Goal: Find specific page/section: Find specific page/section

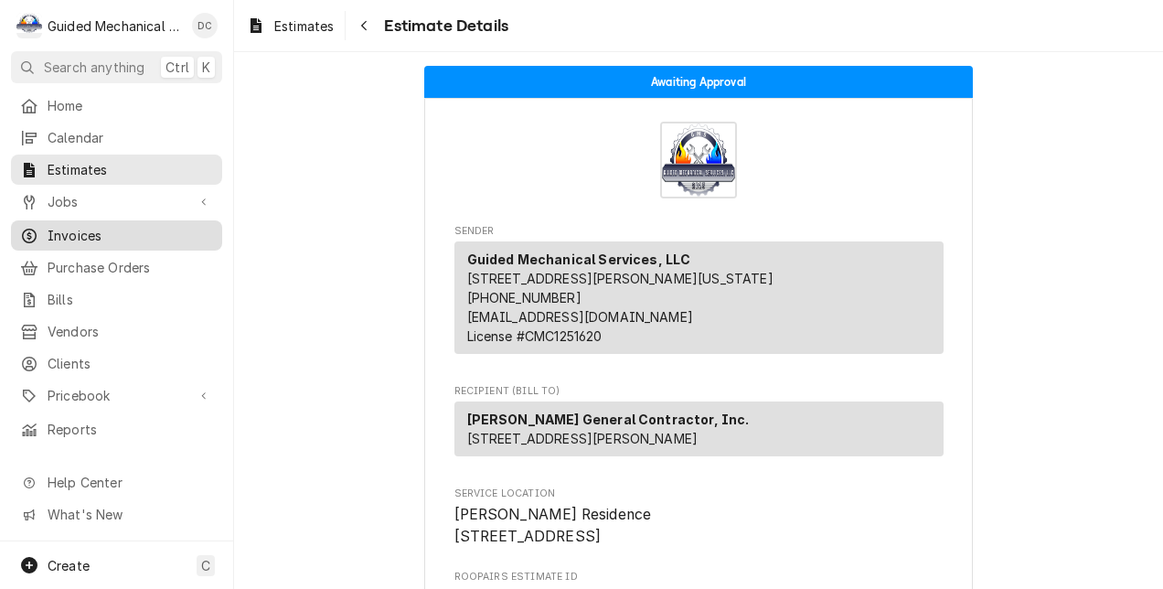
click at [61, 224] on div "Invoices" at bounding box center [117, 235] width 204 height 23
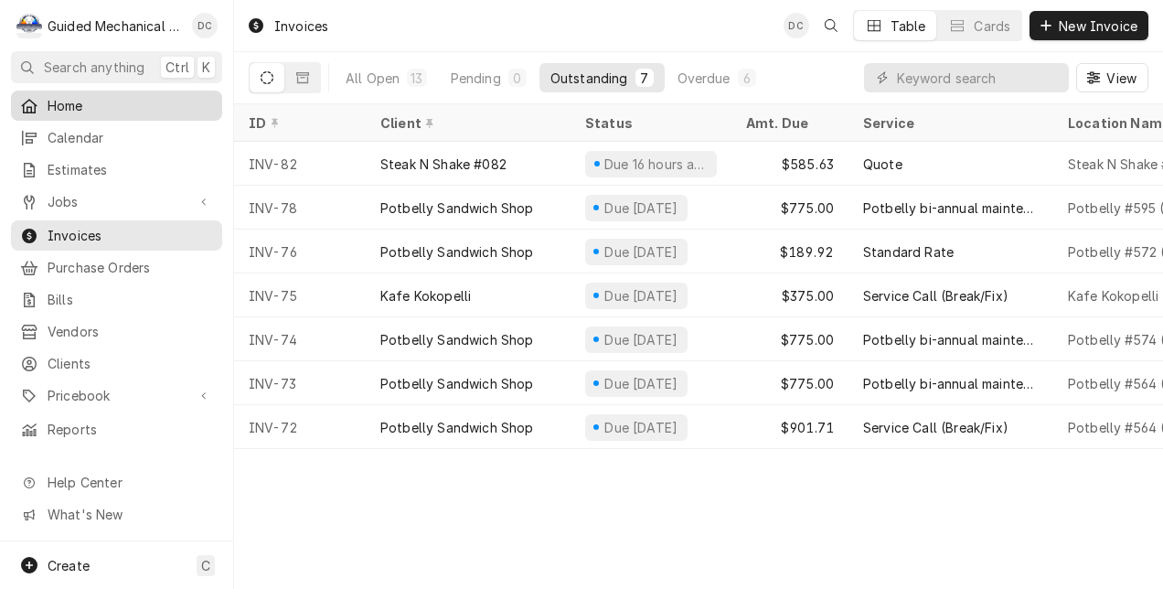
click at [145, 96] on span "Home" at bounding box center [130, 105] width 165 height 19
